Goal: Task Accomplishment & Management: Use online tool/utility

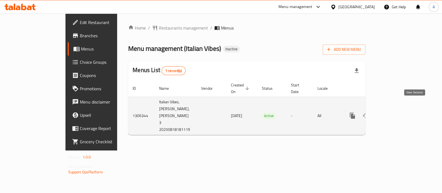
click at [396, 112] on icon "enhanced table" at bounding box center [392, 115] width 7 height 7
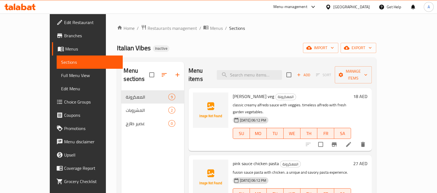
click at [356, 140] on li at bounding box center [348, 145] width 15 height 10
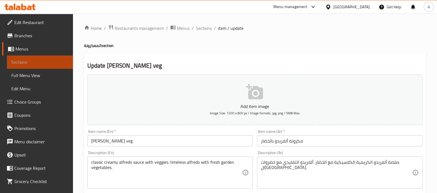
click at [53, 63] on span "Sections" at bounding box center [39, 62] width 57 height 7
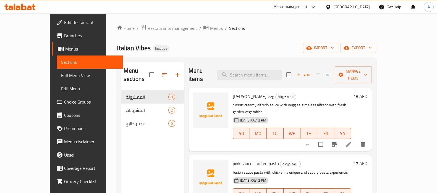
click at [65, 52] on span "Menus" at bounding box center [91, 49] width 53 height 7
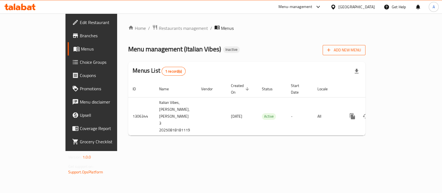
click at [361, 48] on span "Add New Menu" at bounding box center [344, 50] width 34 height 7
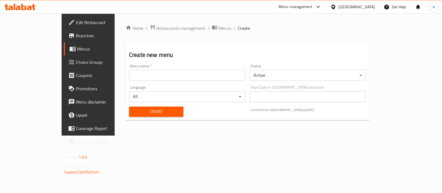
click at [184, 77] on input "text" at bounding box center [187, 75] width 116 height 11
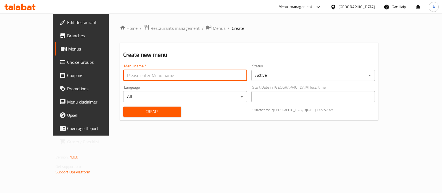
type input "Ameer aa"
drag, startPoint x: 146, startPoint y: 110, endPoint x: 149, endPoint y: 108, distance: 3.7
click at [146, 110] on span "Create" at bounding box center [152, 111] width 49 height 7
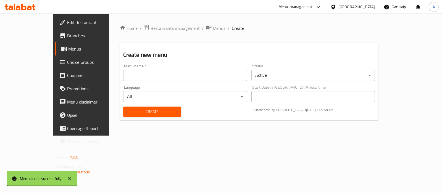
click at [213, 25] on span "Menus" at bounding box center [219, 28] width 13 height 7
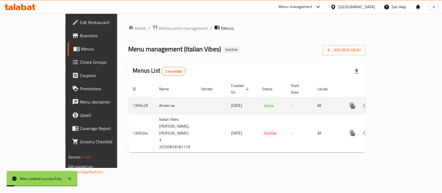
click at [396, 103] on icon "enhanced table" at bounding box center [392, 106] width 7 height 7
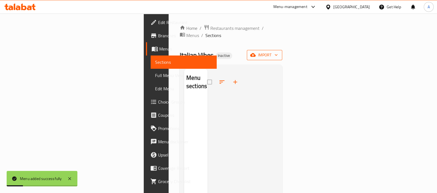
click at [282, 50] on button "import" at bounding box center [264, 55] width 35 height 10
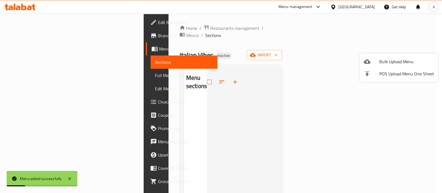
click at [392, 44] on div at bounding box center [221, 96] width 442 height 193
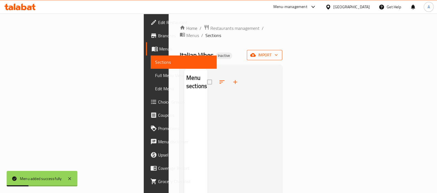
click at [282, 50] on button "import" at bounding box center [264, 55] width 35 height 10
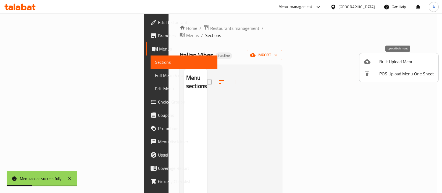
click at [392, 58] on span "Bulk Upload Menu" at bounding box center [406, 61] width 55 height 7
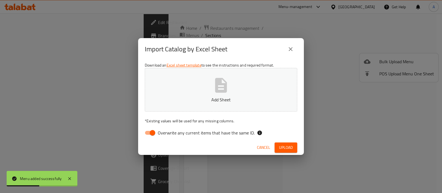
click at [153, 131] on input "Overwrite any current items that have the same ID." at bounding box center [153, 133] width 32 height 11
checkbox input "false"
click at [246, 77] on button "Add Sheet" at bounding box center [221, 90] width 153 height 44
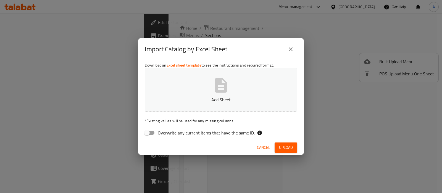
click at [211, 93] on button "Add Sheet" at bounding box center [221, 90] width 153 height 44
click at [276, 143] on button "Upload" at bounding box center [286, 148] width 23 height 10
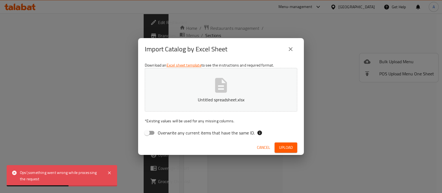
click at [271, 148] on button "Cancel" at bounding box center [264, 148] width 18 height 10
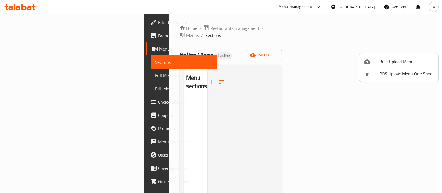
click at [376, 62] on div at bounding box center [371, 61] width 15 height 7
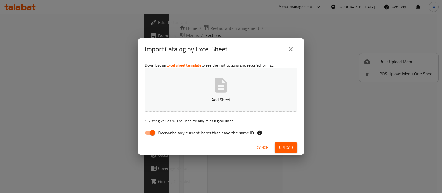
click at [156, 133] on input "Overwrite any current items that have the same ID." at bounding box center [153, 133] width 32 height 11
checkbox input "false"
click at [207, 103] on button "Add Sheet" at bounding box center [221, 90] width 153 height 44
click at [279, 146] on span "Upload" at bounding box center [286, 147] width 14 height 7
click at [271, 147] on span "Cancel" at bounding box center [268, 147] width 13 height 7
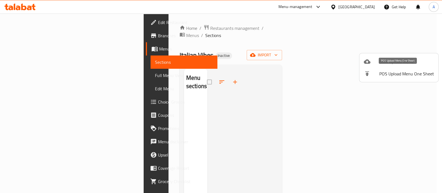
click at [384, 62] on span "Bulk Upload Menu" at bounding box center [406, 61] width 55 height 7
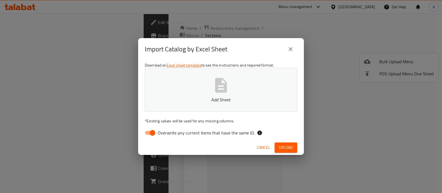
click at [257, 98] on p "Add Sheet" at bounding box center [220, 99] width 135 height 7
click at [153, 130] on input "Overwrite any current items that have the same ID." at bounding box center [153, 133] width 32 height 11
checkbox input "false"
click at [281, 147] on span "Upload" at bounding box center [286, 147] width 14 height 7
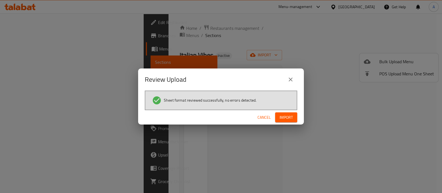
click at [294, 122] on button "Import" at bounding box center [286, 117] width 22 height 10
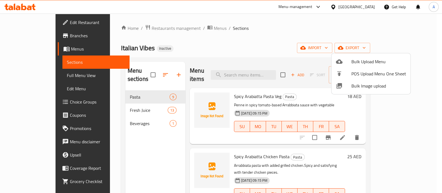
click at [31, 75] on div at bounding box center [221, 96] width 442 height 193
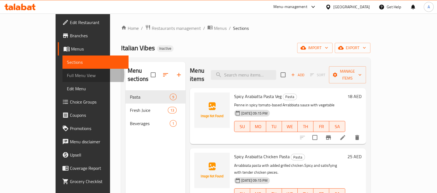
click at [67, 75] on span "Full Menu View" at bounding box center [95, 75] width 57 height 7
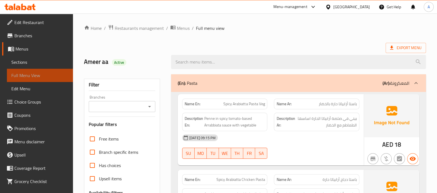
click at [49, 74] on span "Full Menu View" at bounding box center [39, 75] width 57 height 7
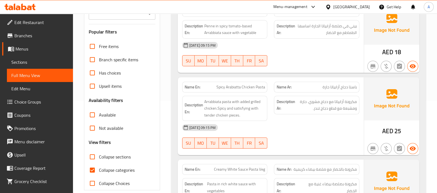
scroll to position [104, 0]
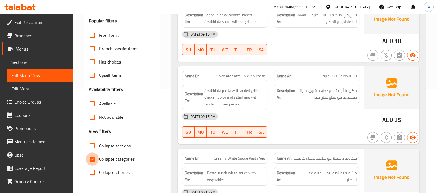
click at [93, 160] on input "Collapse categories" at bounding box center [92, 159] width 13 height 13
checkbox input "false"
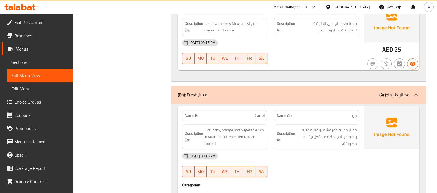
scroll to position [632, 0]
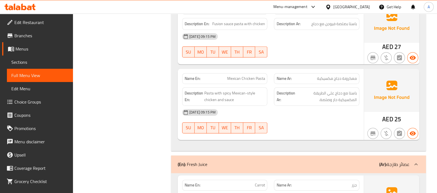
click at [340, 6] on div "United Arab Emirates" at bounding box center [351, 7] width 36 height 6
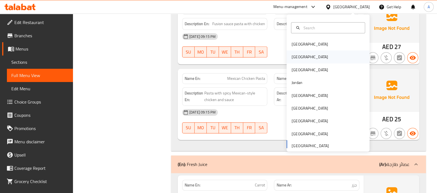
click at [306, 56] on div "[GEOGRAPHIC_DATA]" at bounding box center [328, 57] width 83 height 13
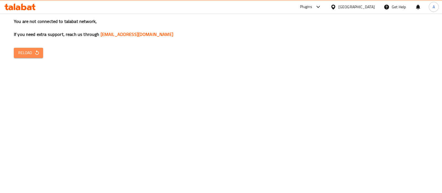
click at [24, 54] on span "Reload" at bounding box center [28, 52] width 20 height 7
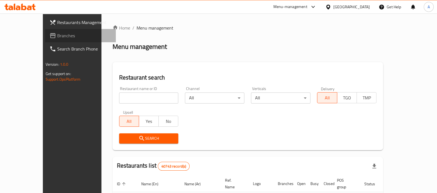
click at [57, 35] on span "Branches" at bounding box center [84, 35] width 54 height 7
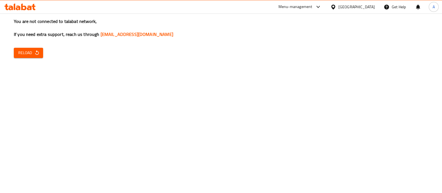
click at [27, 54] on span "Reload" at bounding box center [28, 52] width 20 height 7
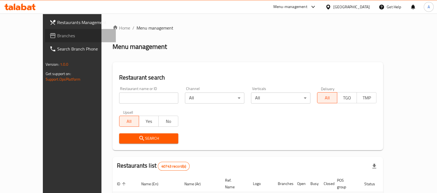
click at [57, 36] on span "Branches" at bounding box center [84, 35] width 54 height 7
